Goal: Transaction & Acquisition: Obtain resource

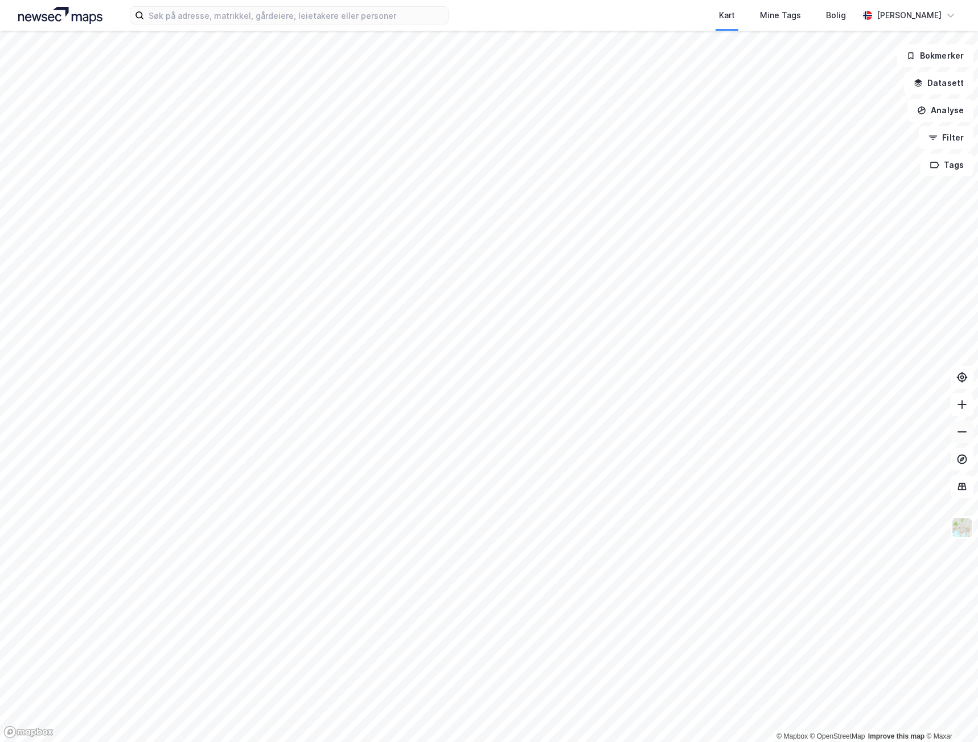
click at [963, 437] on icon at bounding box center [961, 431] width 11 height 11
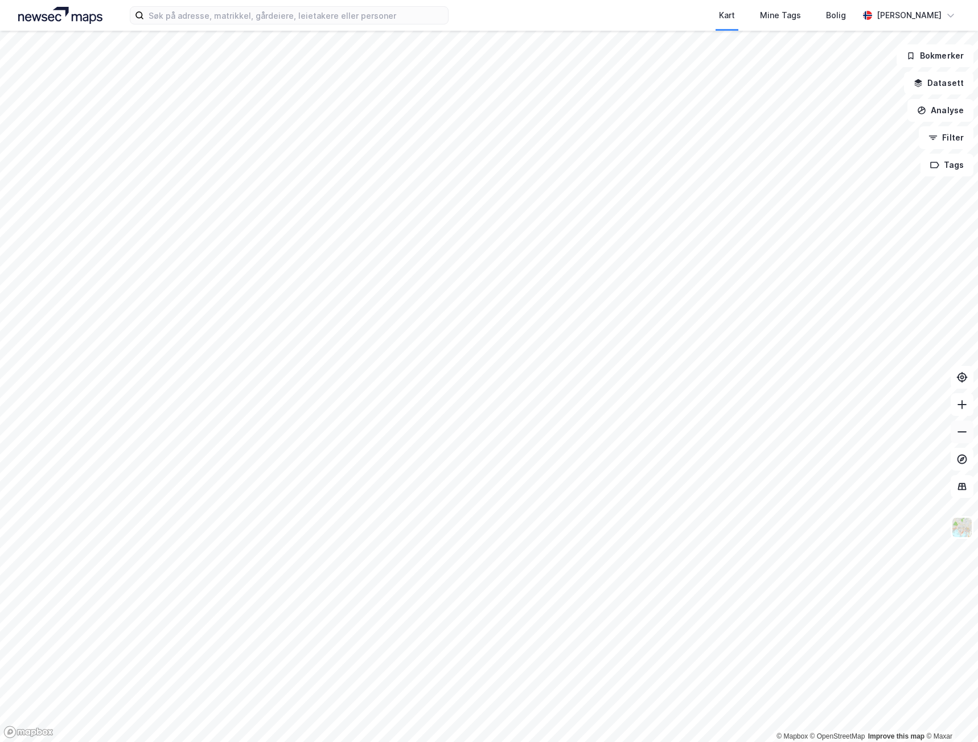
click at [963, 437] on icon at bounding box center [961, 431] width 11 height 11
click at [961, 438] on button at bounding box center [962, 432] width 23 height 23
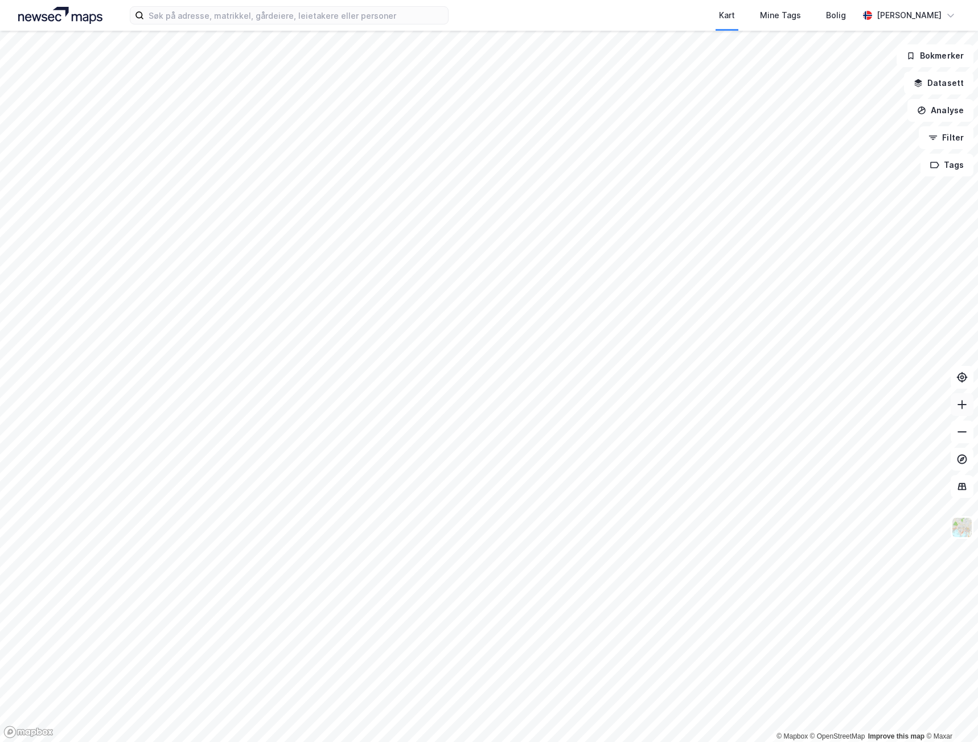
click at [963, 410] on icon at bounding box center [961, 404] width 11 height 11
click at [964, 436] on icon at bounding box center [961, 431] width 11 height 11
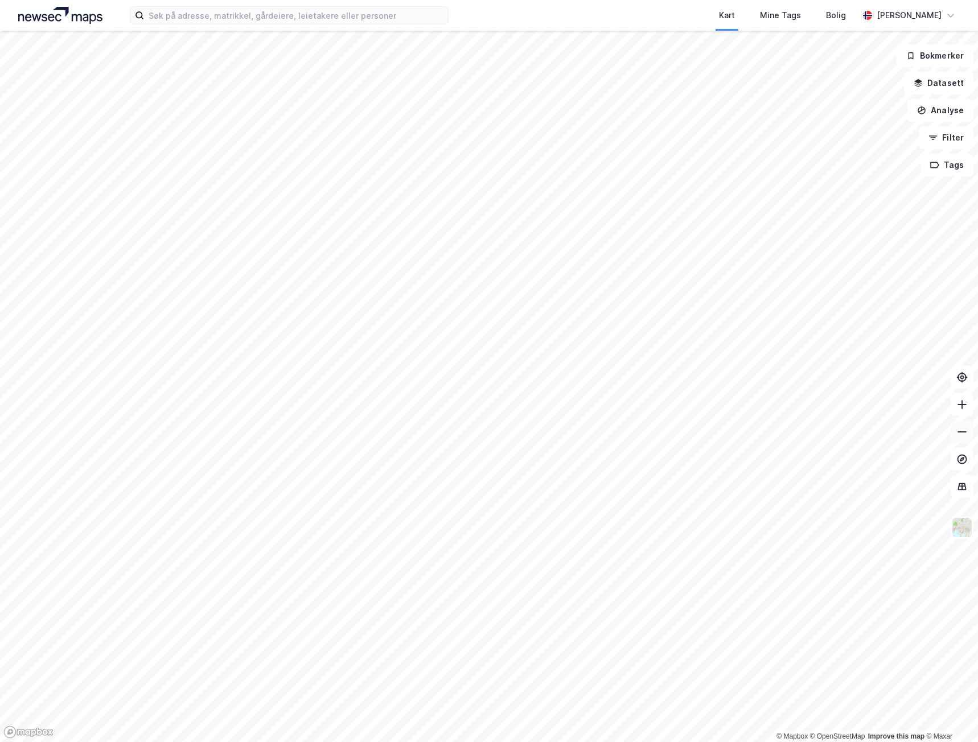
click at [964, 436] on icon at bounding box center [961, 431] width 11 height 11
click at [966, 411] on button at bounding box center [962, 404] width 23 height 23
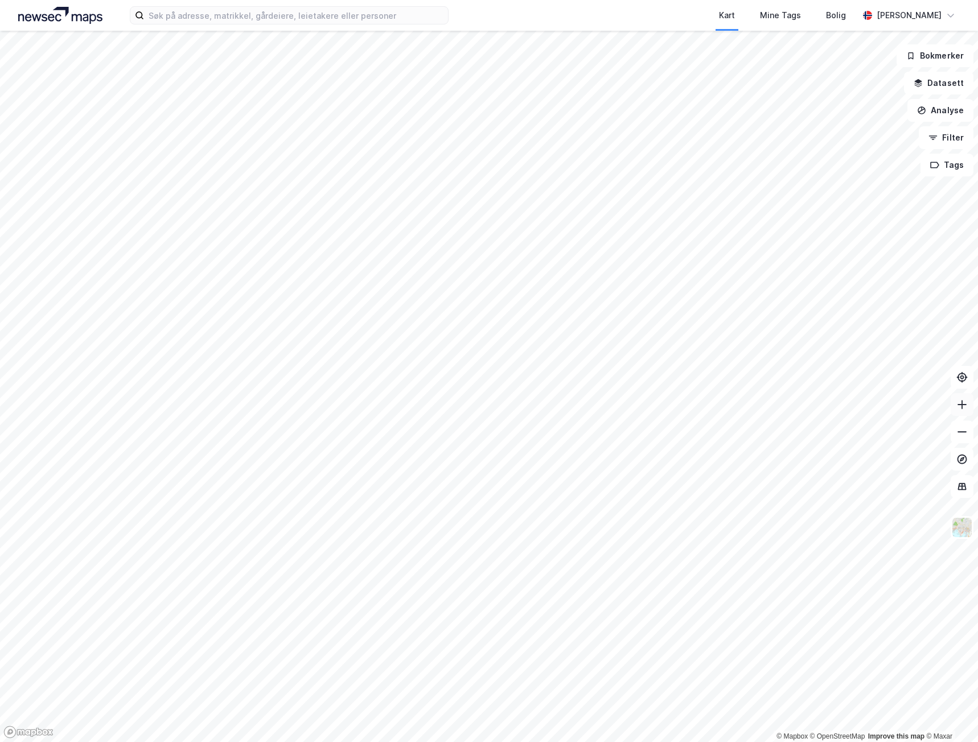
click at [962, 409] on icon at bounding box center [961, 404] width 11 height 11
click at [955, 407] on button at bounding box center [962, 404] width 23 height 23
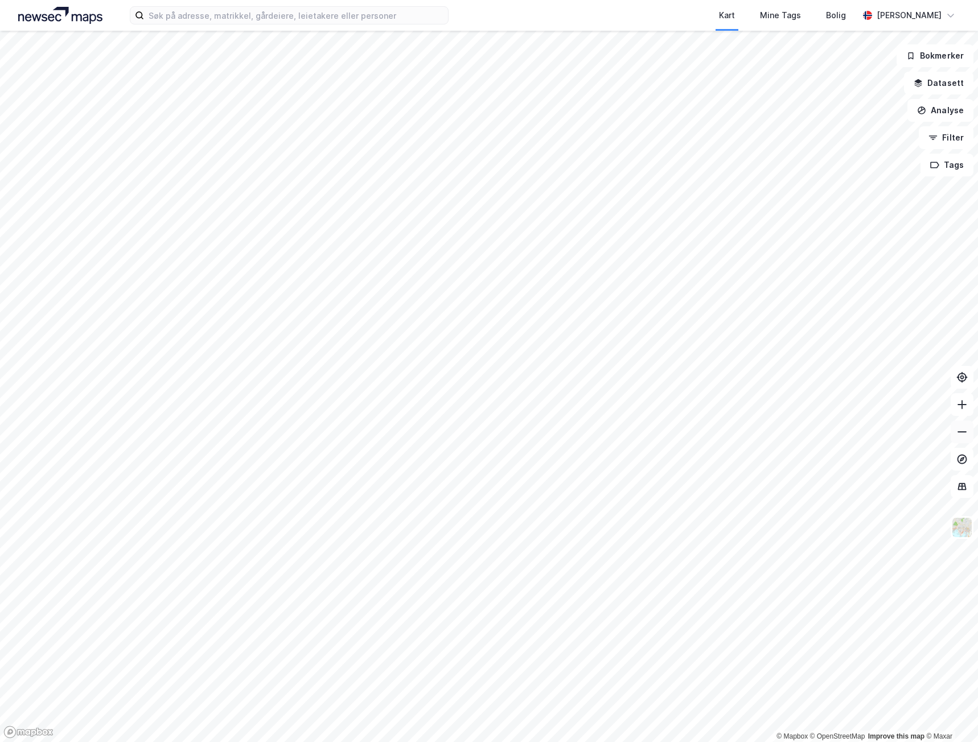
click at [966, 439] on button at bounding box center [962, 432] width 23 height 23
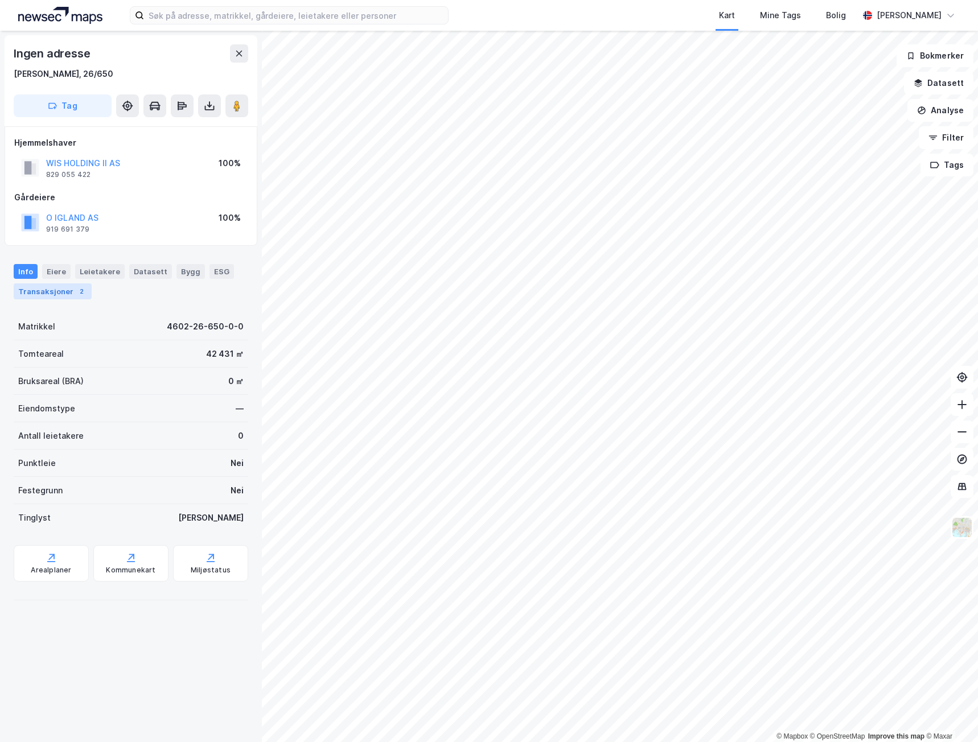
click at [59, 293] on div "Transaksjoner 2" at bounding box center [53, 291] width 78 height 16
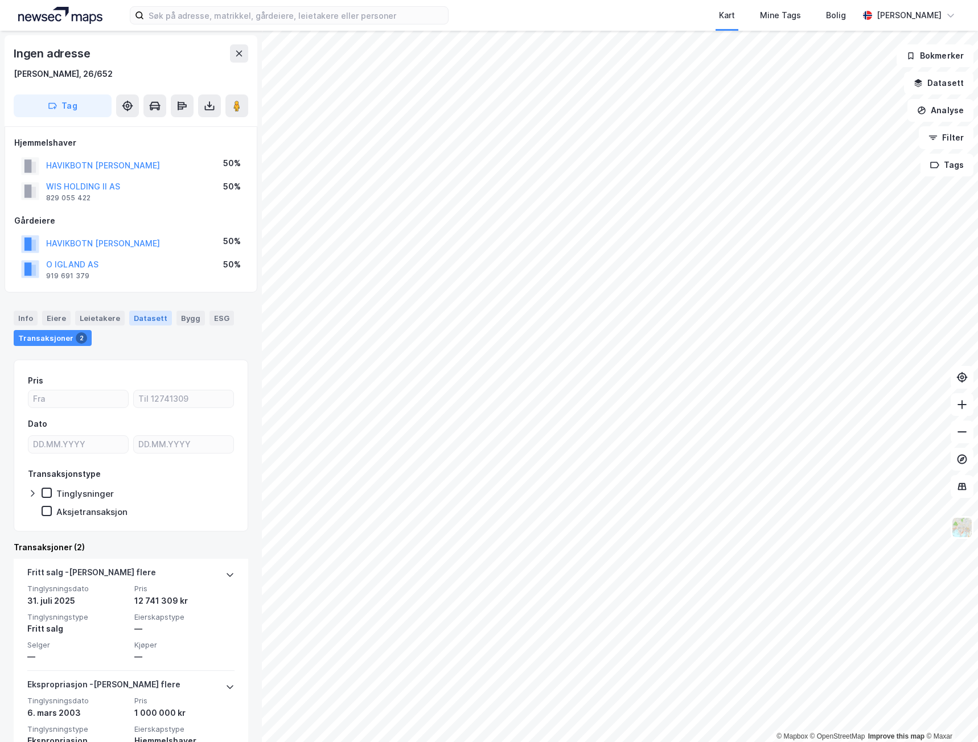
click at [158, 318] on div "Datasett" at bounding box center [150, 318] width 43 height 15
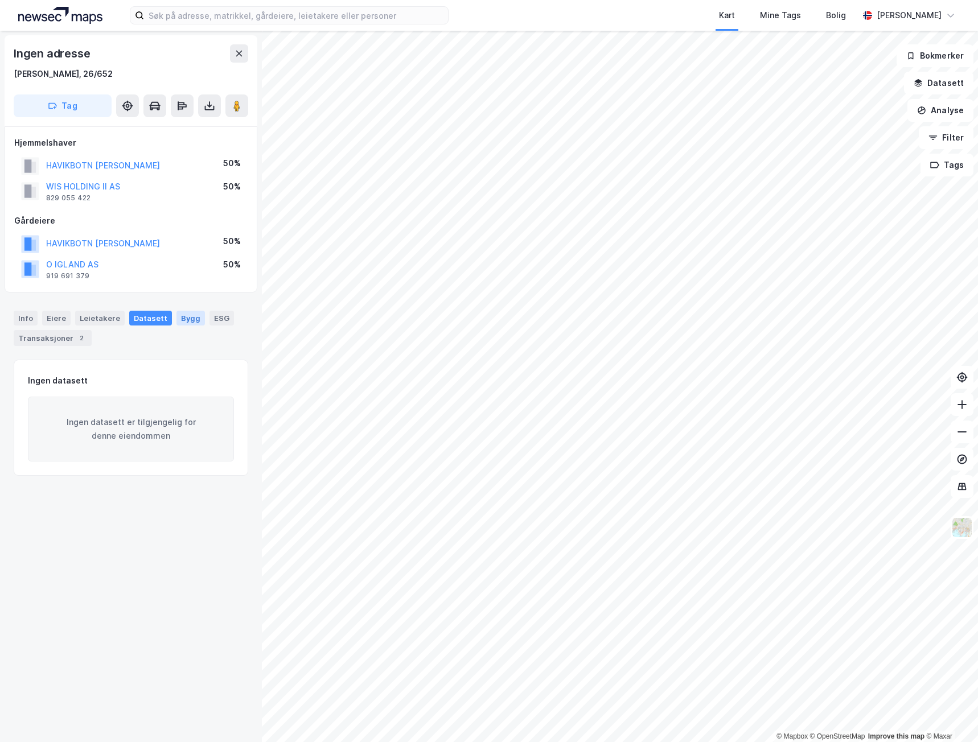
click at [178, 318] on div "Bygg" at bounding box center [190, 318] width 28 height 15
click at [105, 317] on div "Leietakere" at bounding box center [100, 318] width 50 height 15
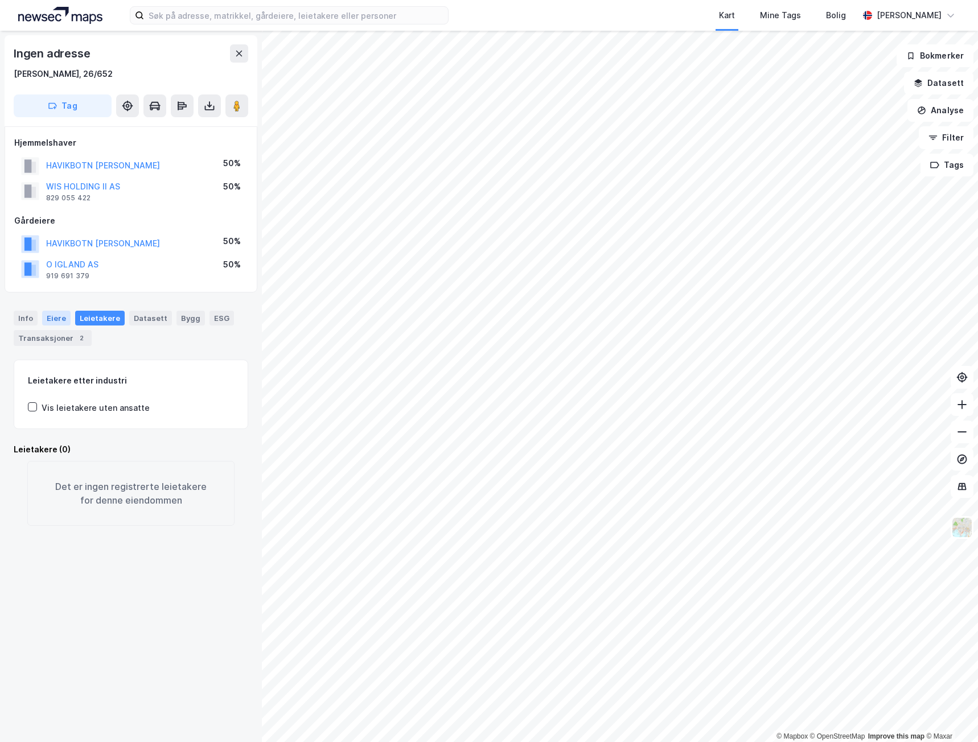
click at [58, 319] on div "Eiere" at bounding box center [56, 318] width 28 height 15
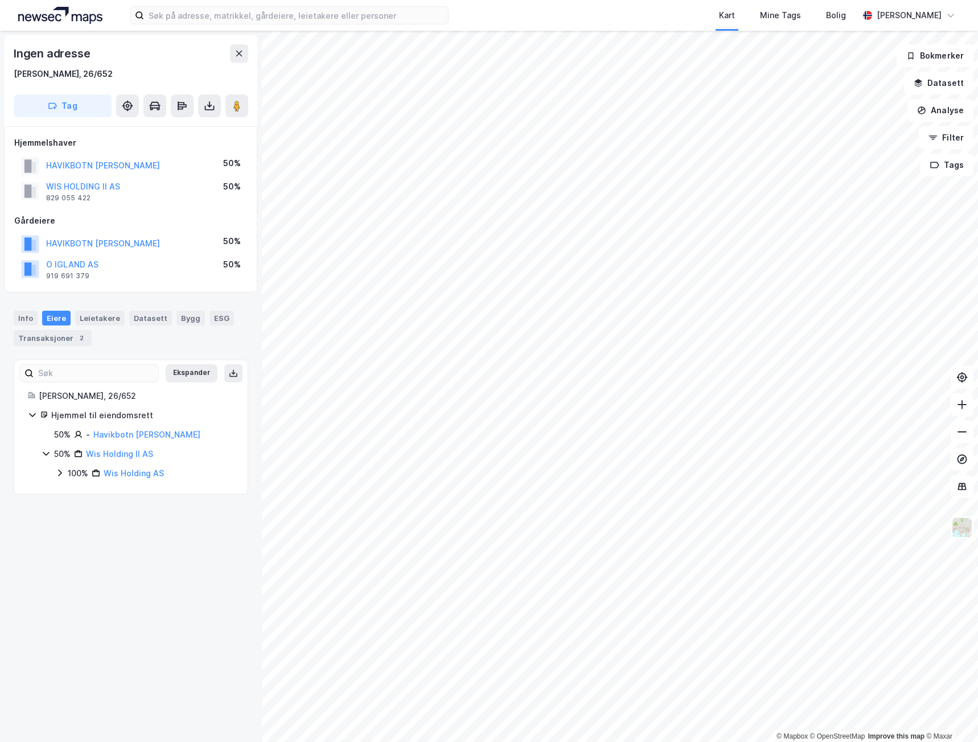
click at [59, 472] on icon at bounding box center [59, 472] width 9 height 9
click at [71, 494] on icon at bounding box center [73, 492] width 9 height 9
click at [229, 373] on icon at bounding box center [233, 373] width 9 height 9
click at [29, 320] on div "Info" at bounding box center [26, 318] width 24 height 15
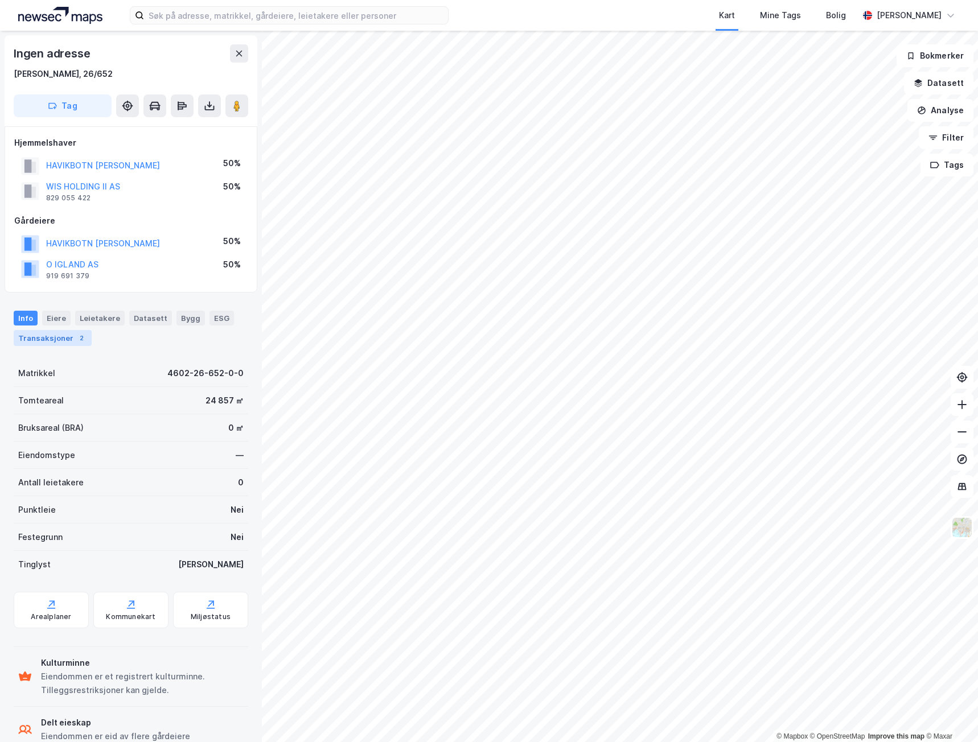
click at [37, 339] on div "Transaksjoner 2" at bounding box center [53, 338] width 78 height 16
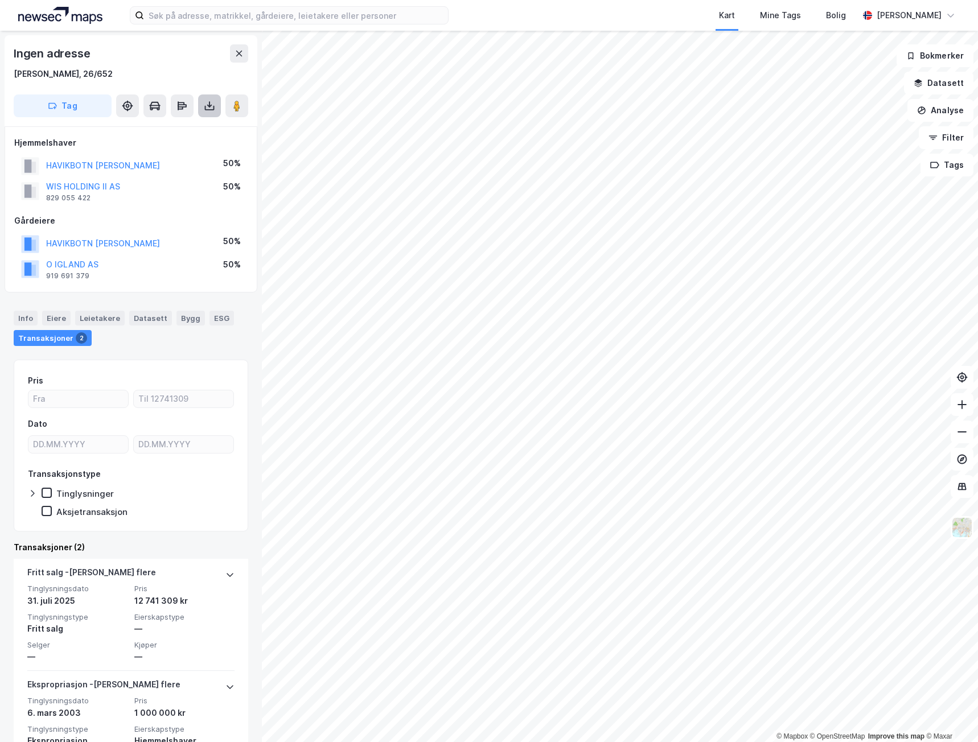
click at [209, 100] on icon at bounding box center [209, 105] width 11 height 11
click at [186, 126] on div "Last ned grunnbok" at bounding box center [153, 128] width 66 height 9
